Goal: Transaction & Acquisition: Purchase product/service

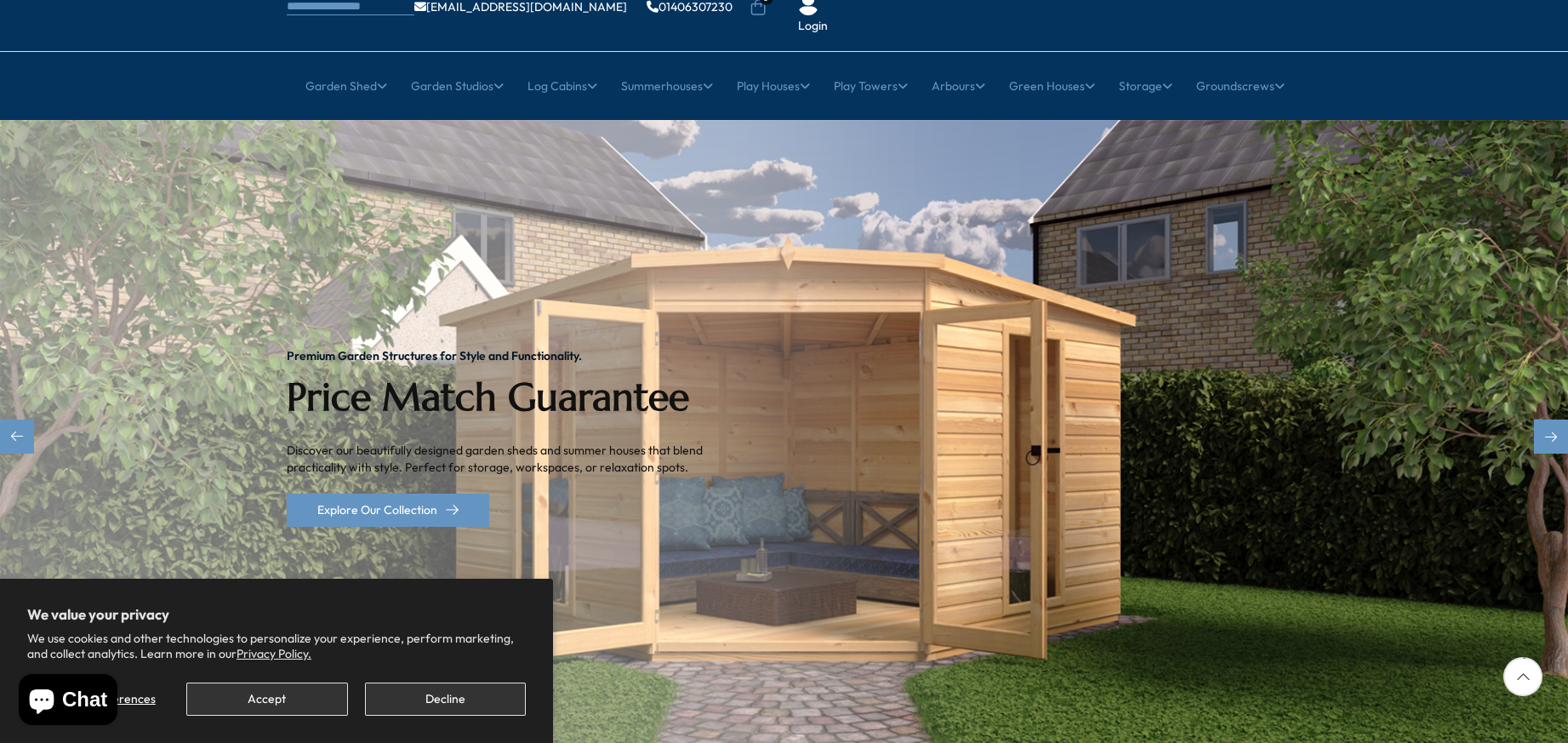
scroll to position [131, 0]
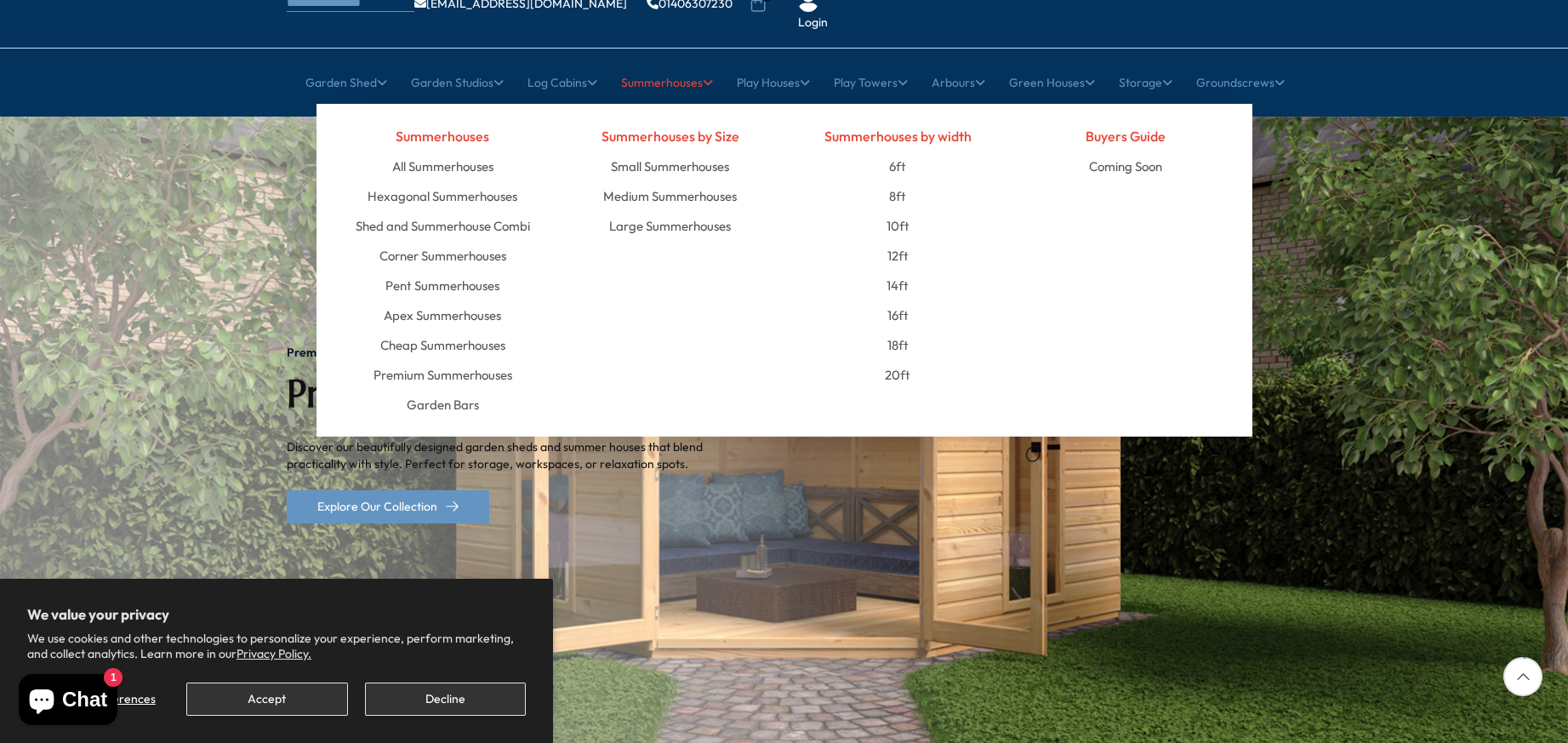
click at [661, 62] on link "Summerhouses" at bounding box center [667, 82] width 92 height 43
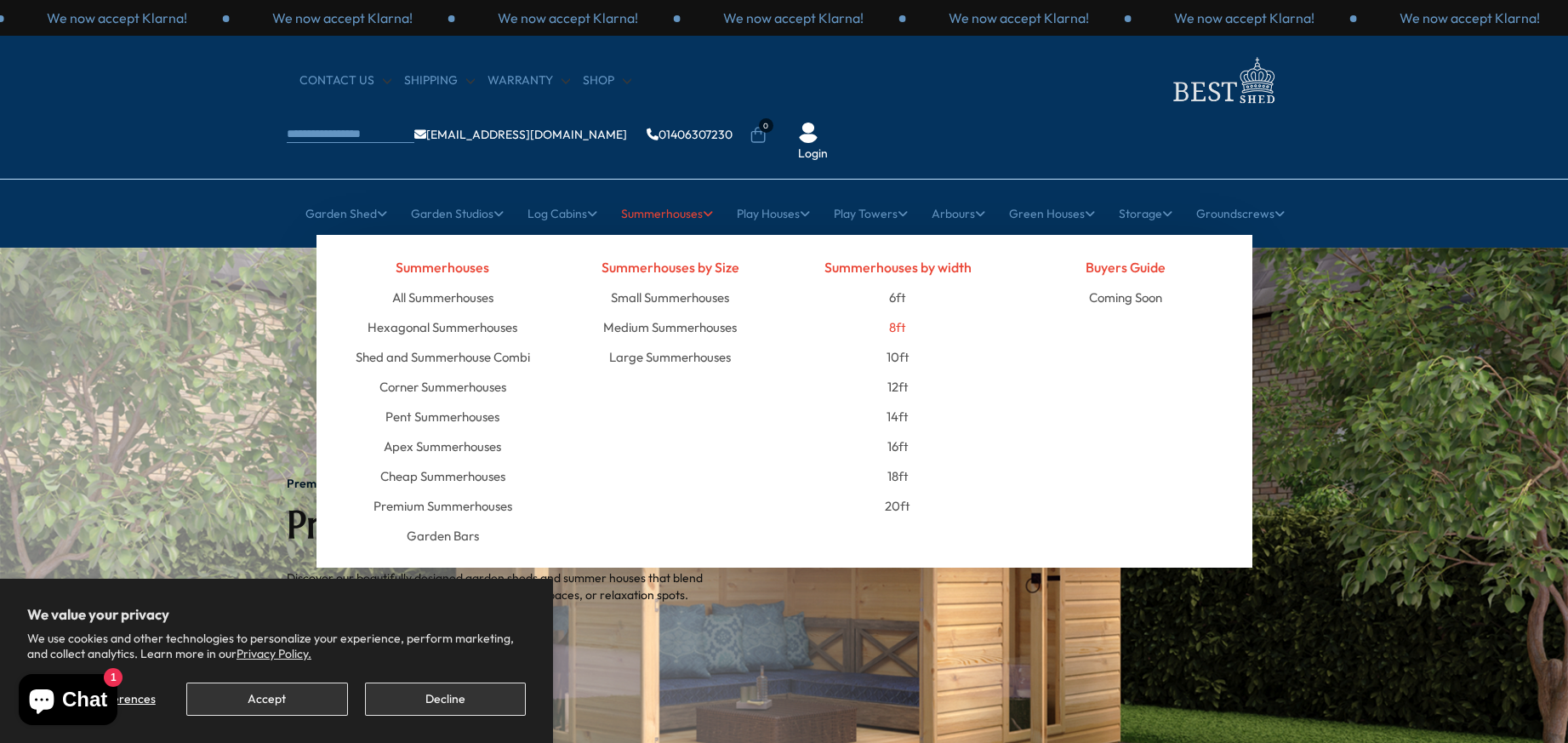
click at [892, 312] on link "8ft" at bounding box center [897, 327] width 17 height 30
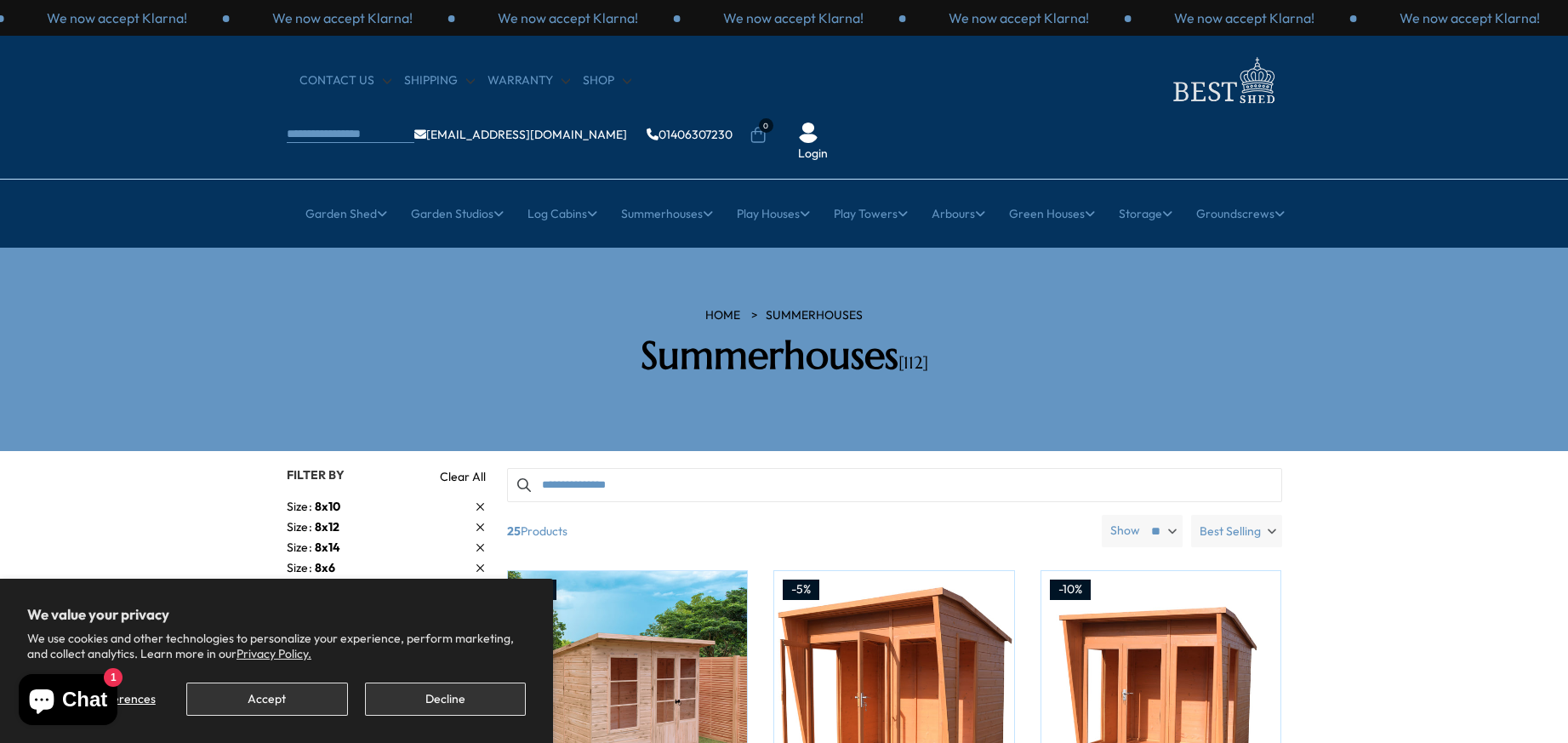
click at [309, 498] on span "Size" at bounding box center [301, 507] width 28 height 18
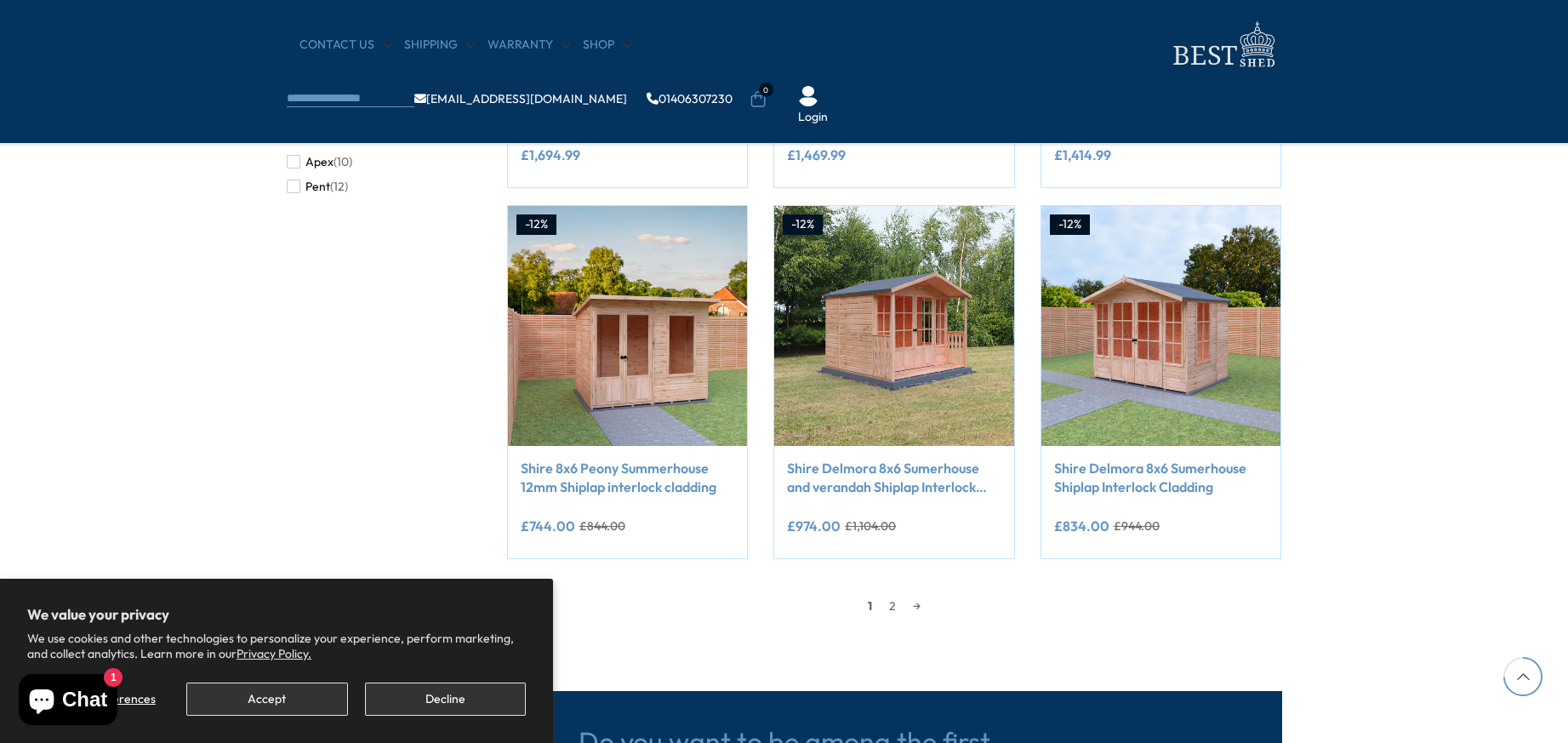
scroll to position [1405, 0]
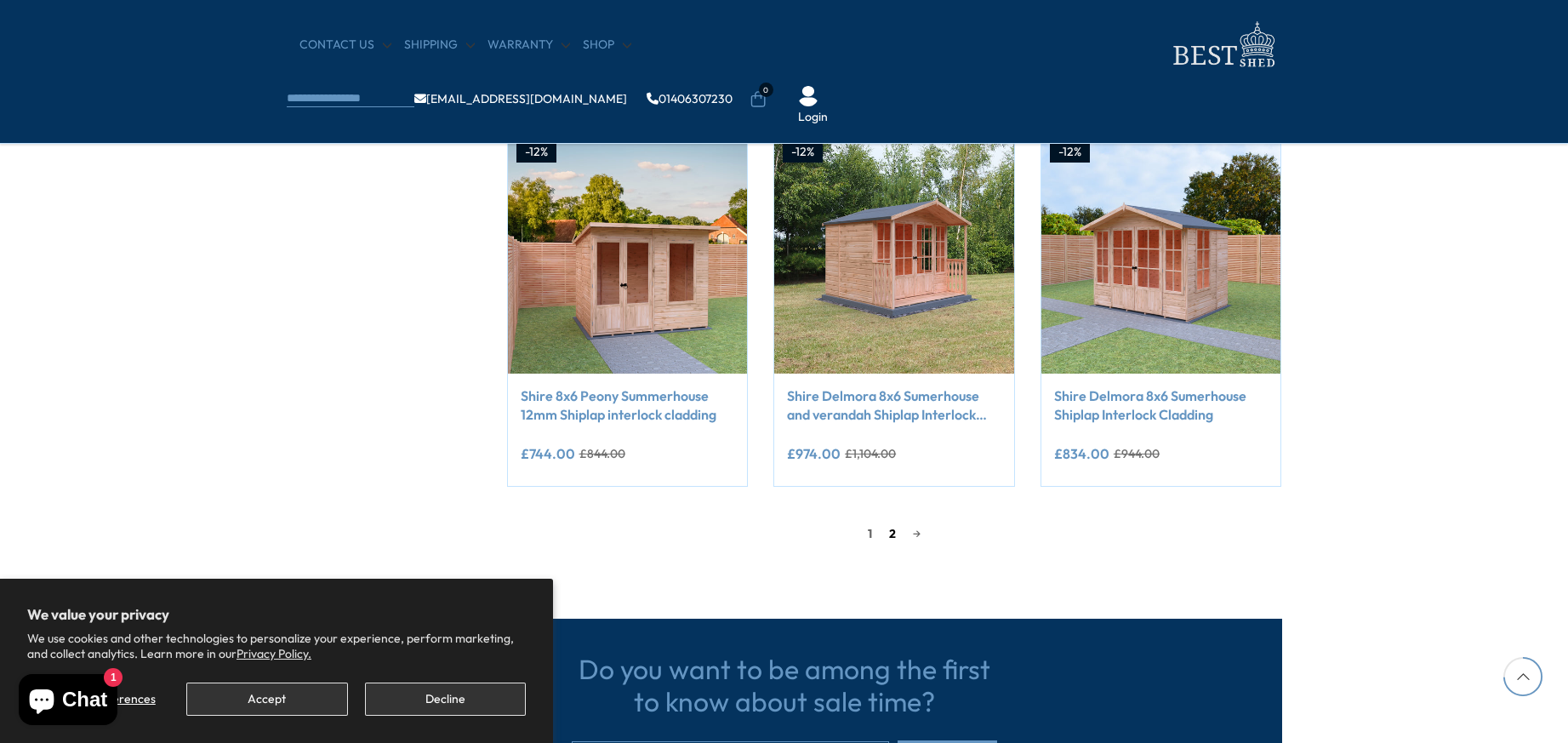
click at [894, 528] on link "2" at bounding box center [893, 533] width 24 height 25
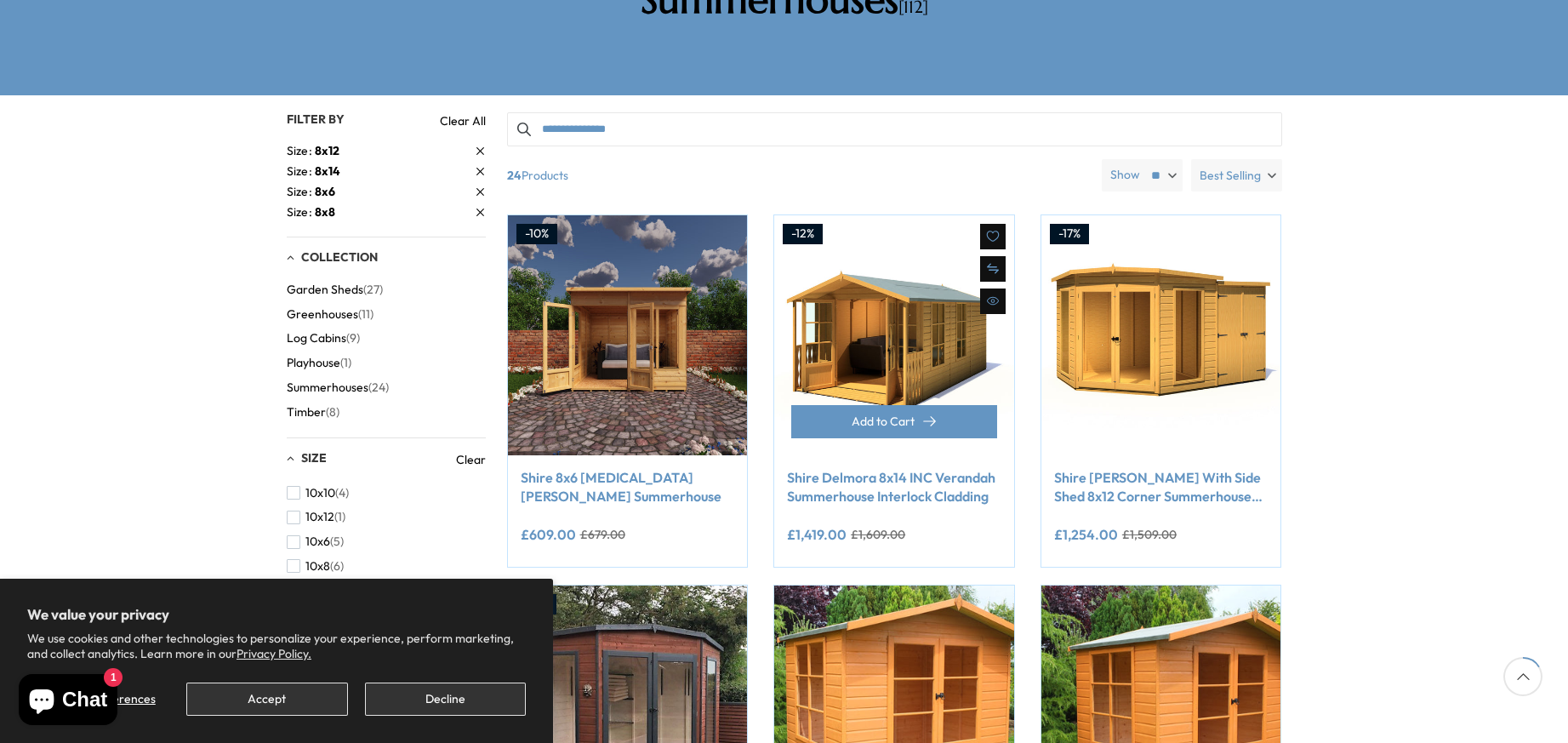
scroll to position [323, 0]
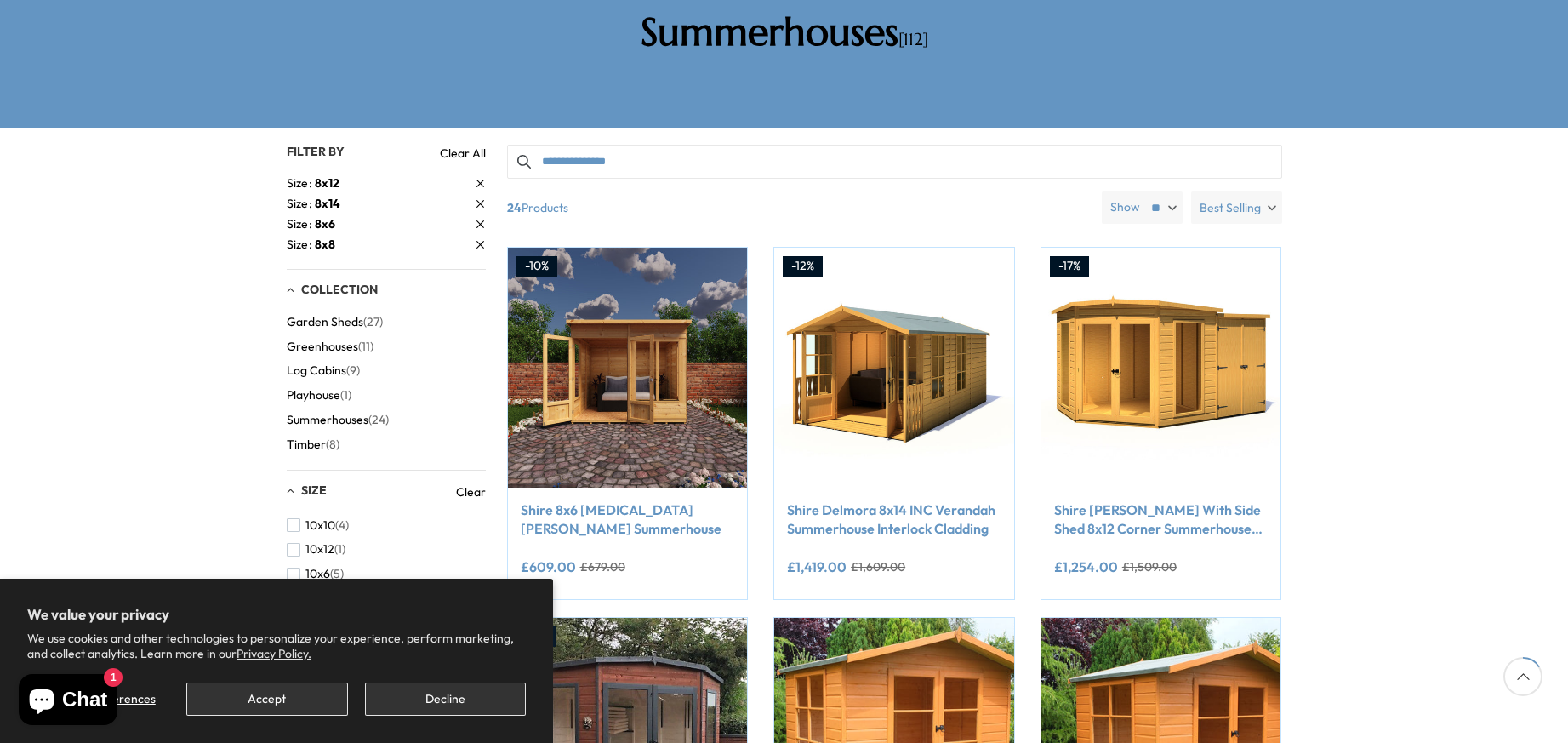
click at [293, 591] on span "button" at bounding box center [293, 597] width 14 height 14
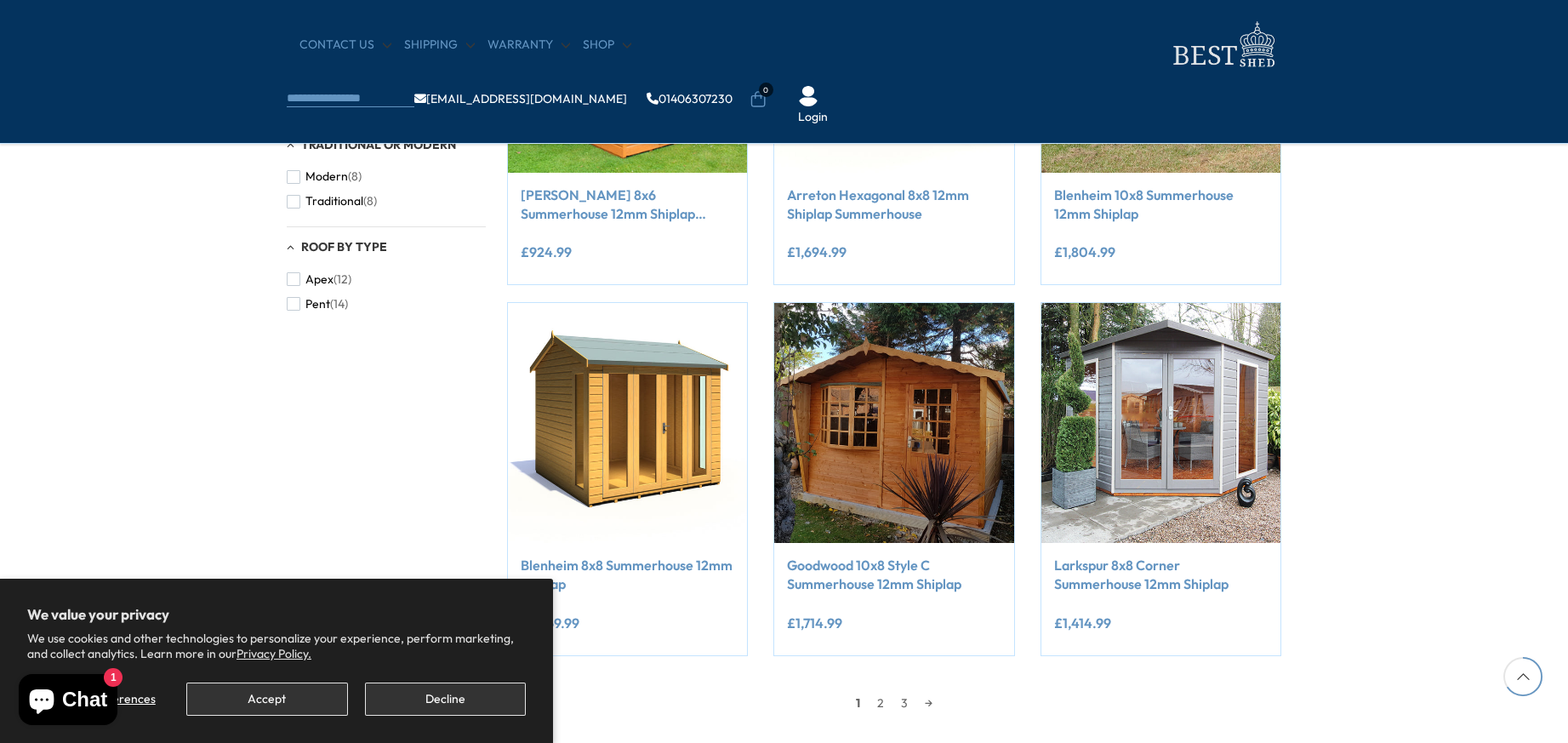
scroll to position [1262, 0]
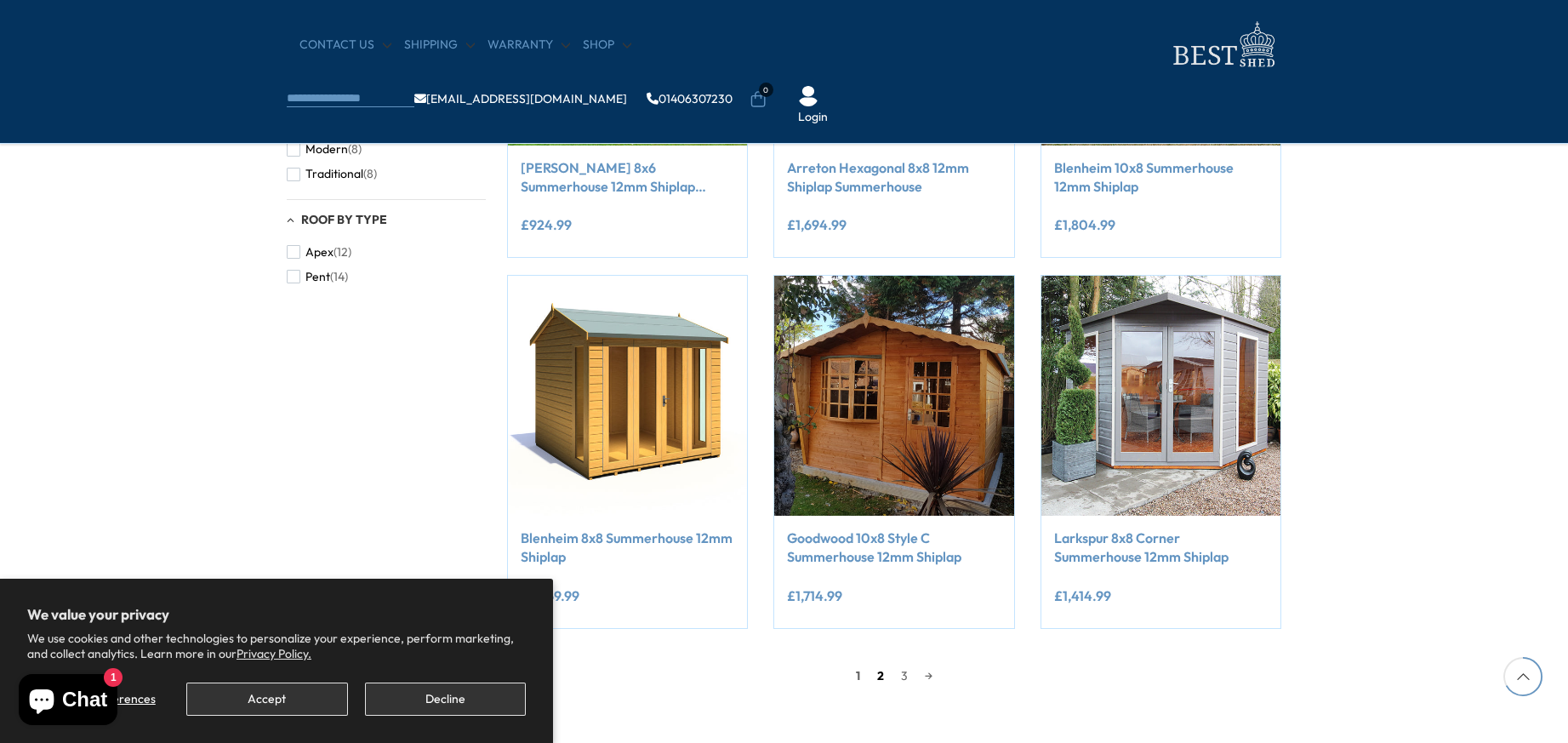
click at [879, 670] on link "2" at bounding box center [881, 675] width 24 height 25
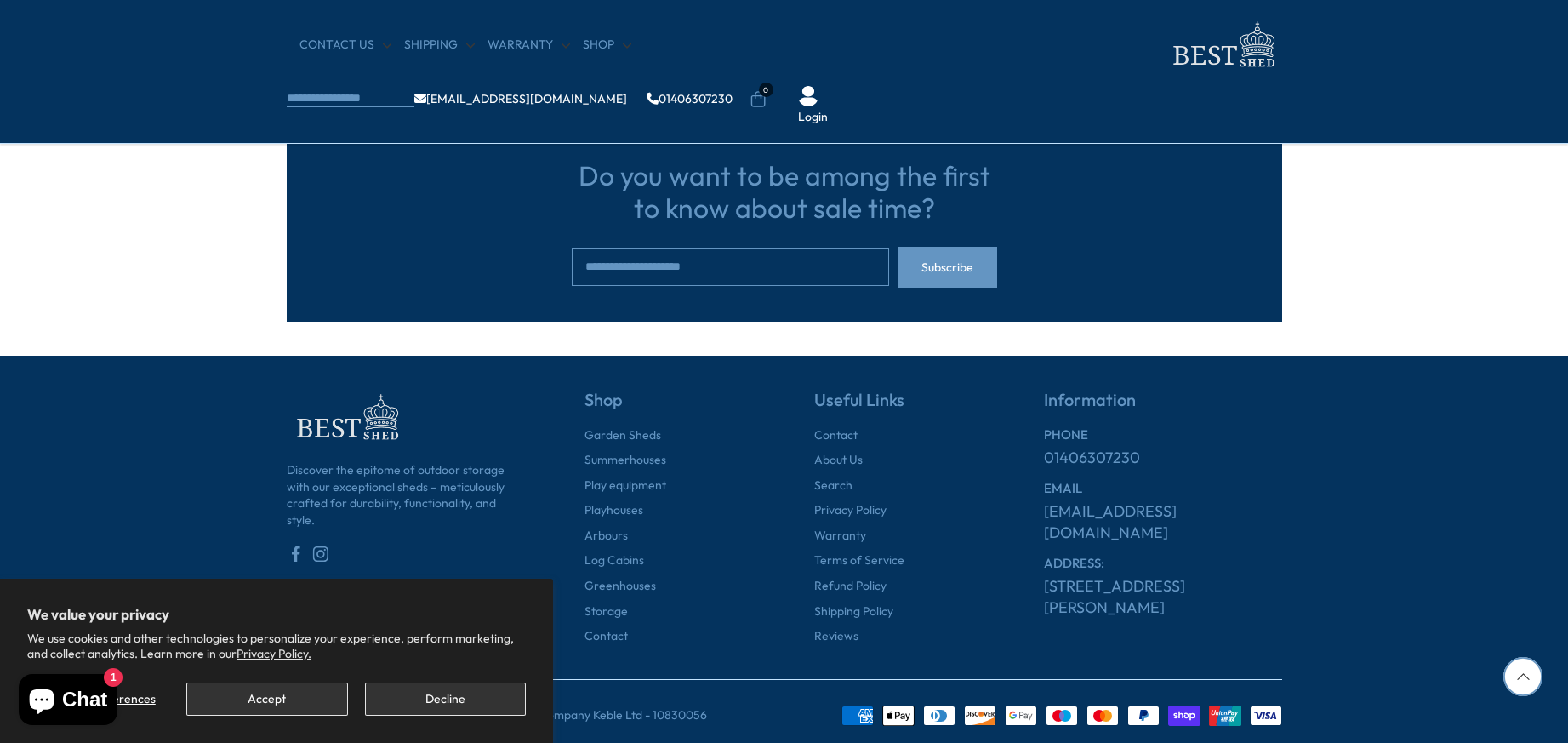
scroll to position [1398, 0]
